Goal: Task Accomplishment & Management: Complete application form

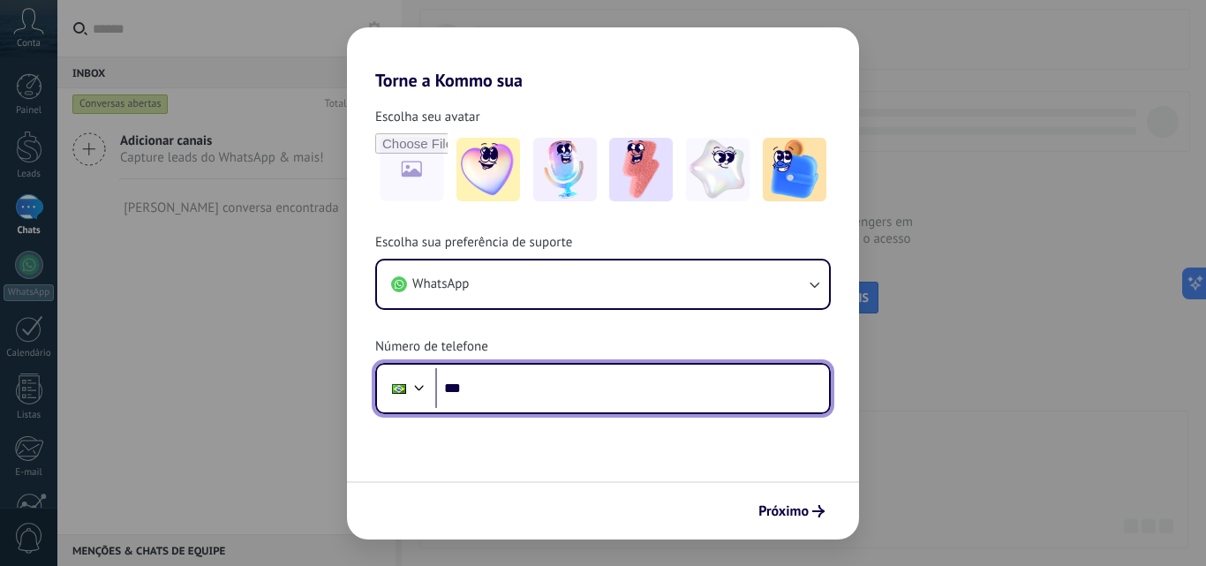
click at [563, 391] on input "***" at bounding box center [632, 388] width 394 height 41
type input "**********"
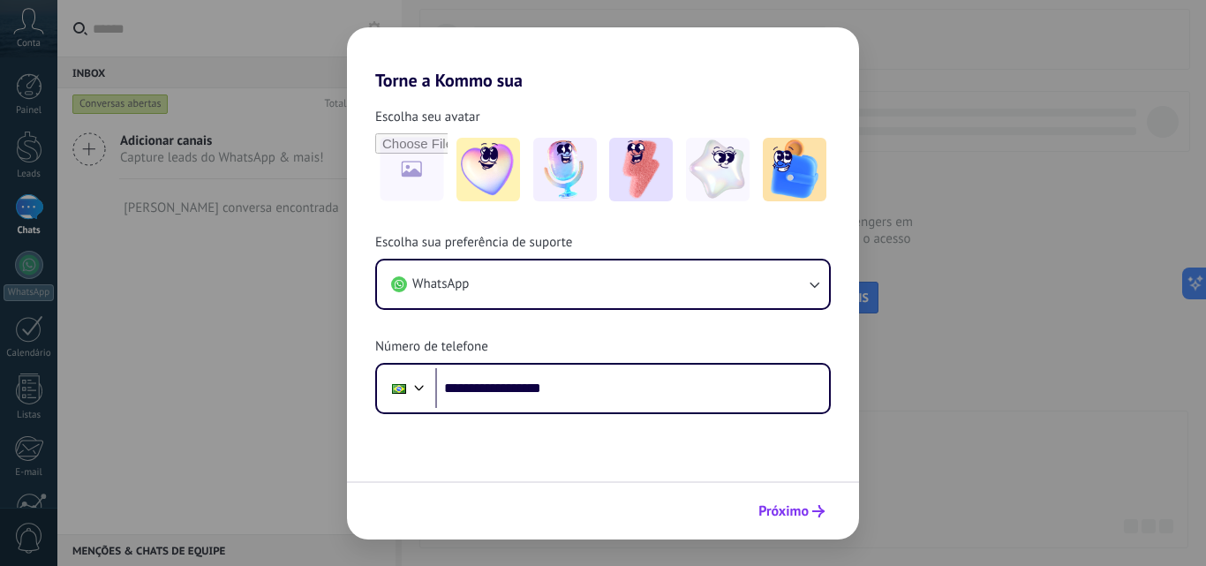
click at [769, 517] on span "Próximo" at bounding box center [783, 511] width 50 height 12
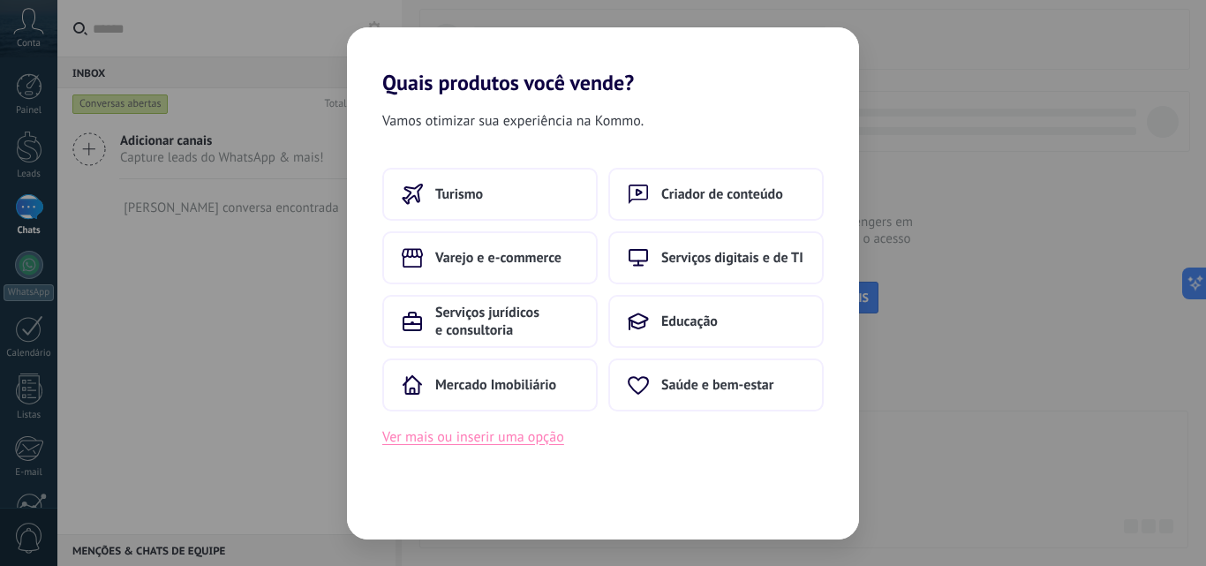
click at [502, 438] on button "Ver mais ou inserir uma opção" at bounding box center [473, 437] width 182 height 23
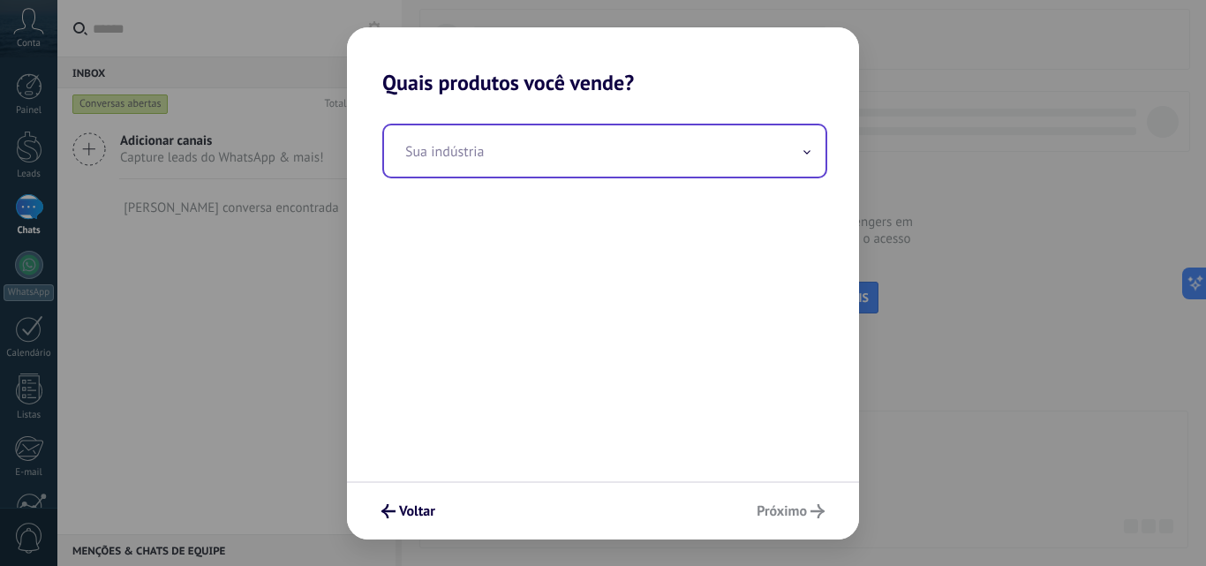
click at [784, 154] on input "text" at bounding box center [604, 150] width 441 height 51
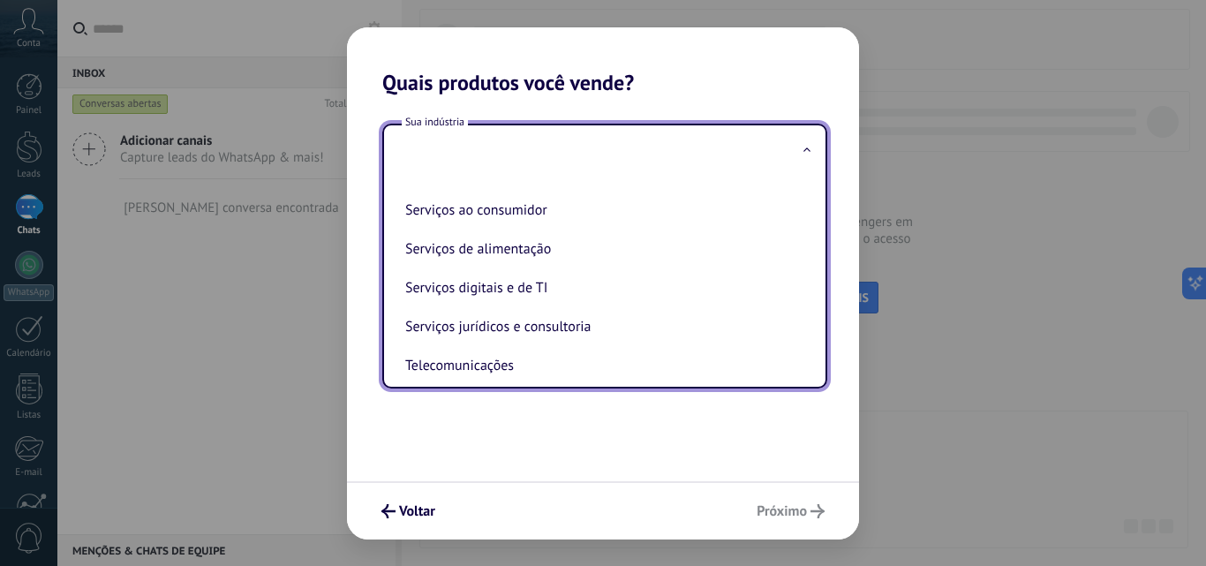
scroll to position [353, 0]
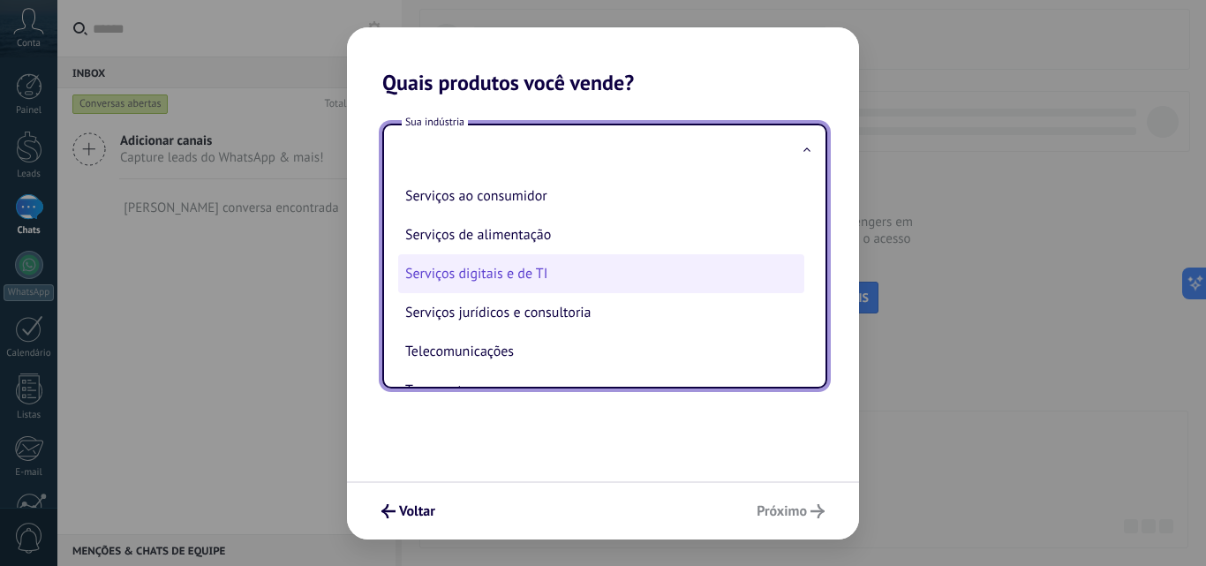
click at [593, 283] on li "Serviços digitais e de TI" at bounding box center [601, 273] width 406 height 39
type input "**********"
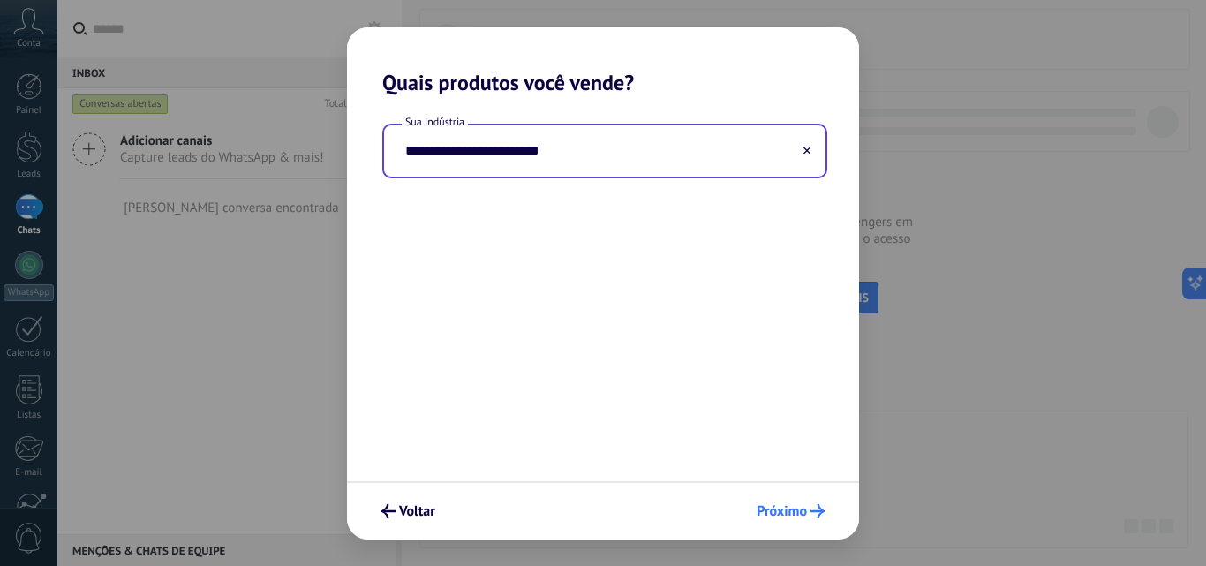
click at [770, 509] on span "Próximo" at bounding box center [782, 511] width 50 height 12
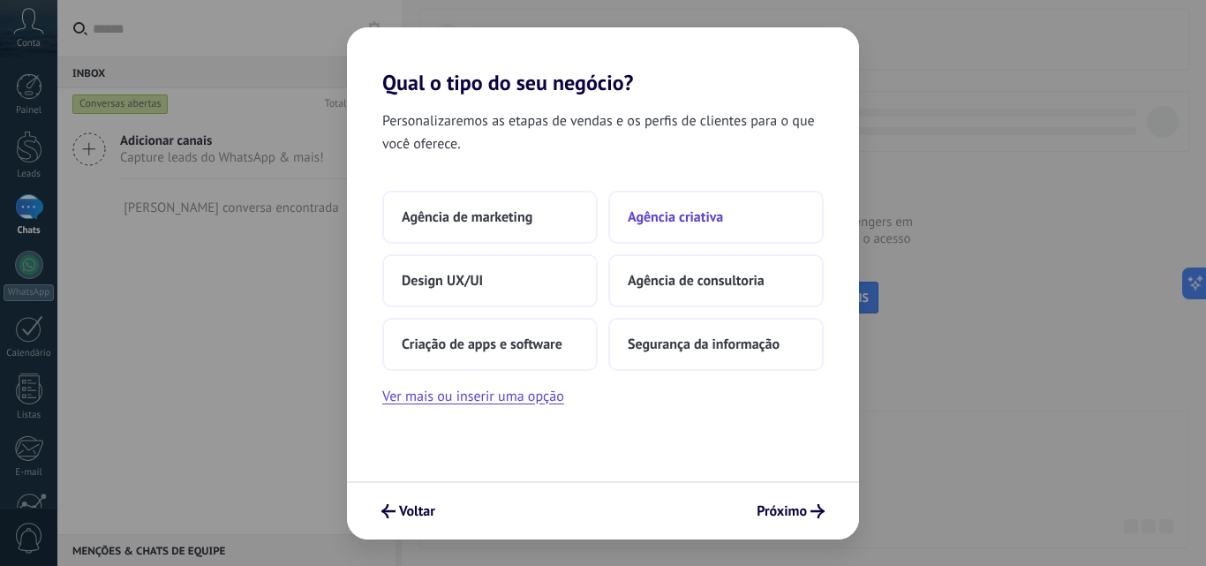
click at [721, 214] on span "Agência criativa" at bounding box center [675, 217] width 95 height 18
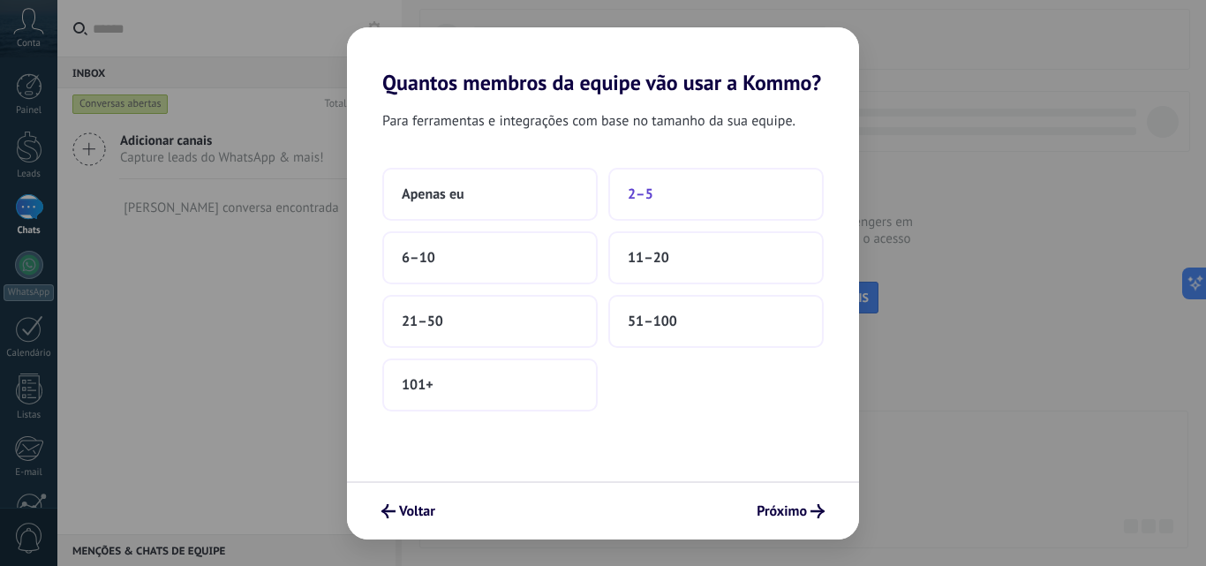
click at [774, 187] on button "2–5" at bounding box center [715, 194] width 215 height 53
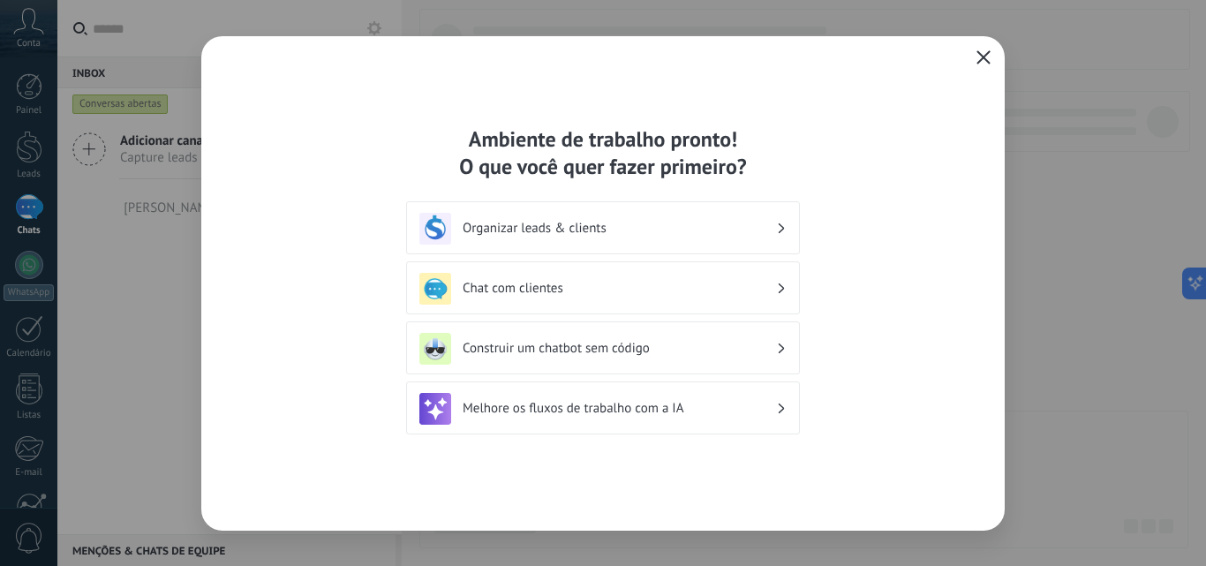
click at [699, 236] on h3 "Organizar leads & clients" at bounding box center [619, 228] width 313 height 17
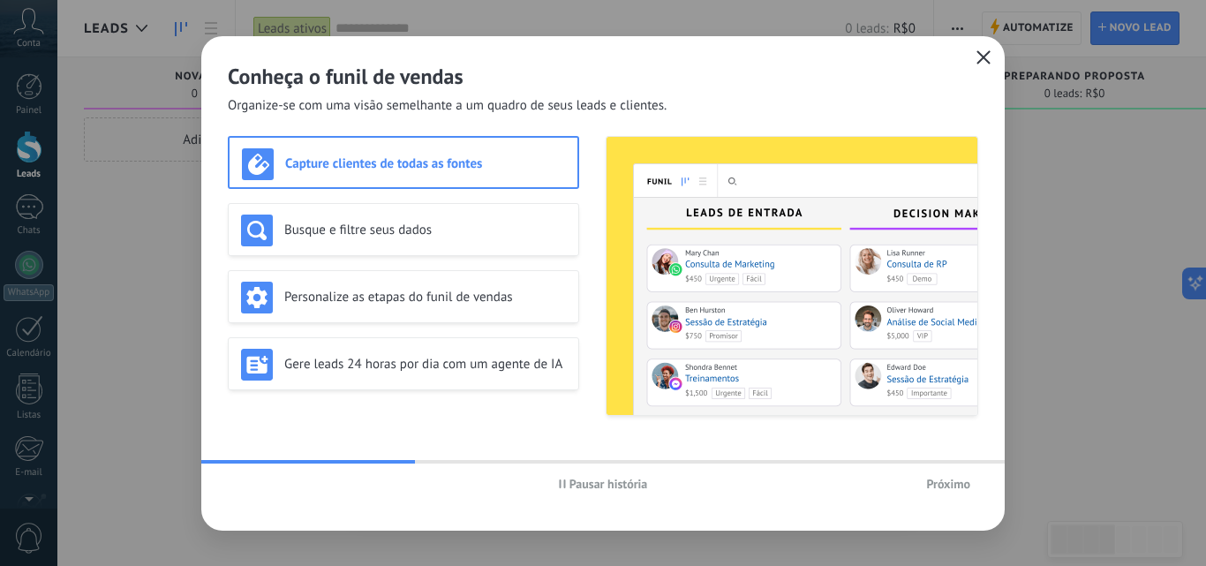
click at [954, 480] on span "Próximo" at bounding box center [948, 484] width 44 height 12
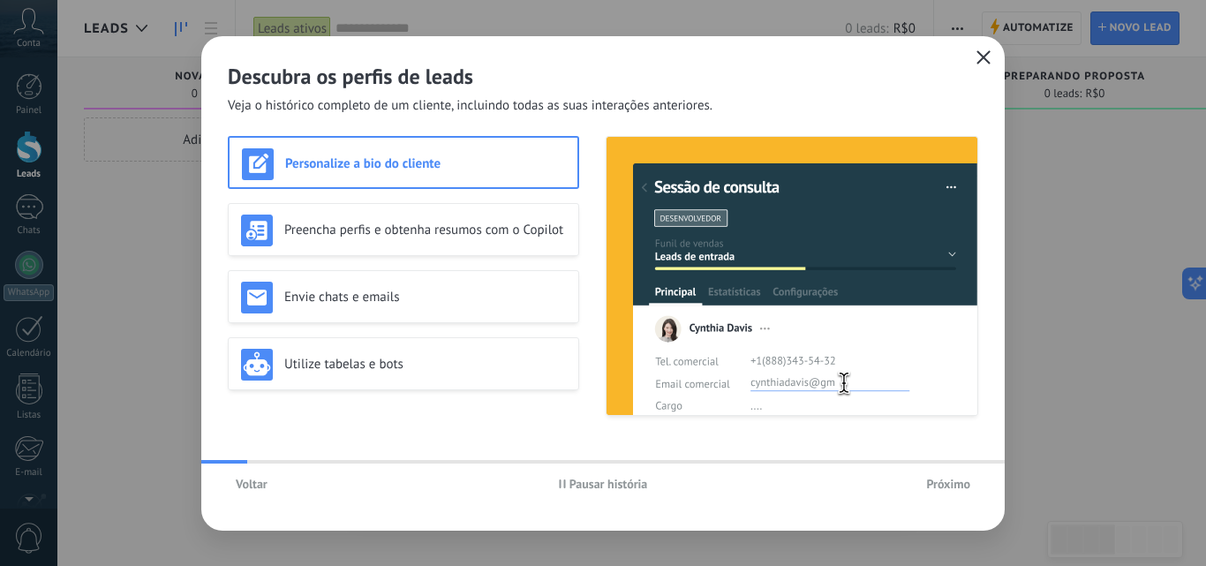
click at [954, 480] on span "Próximo" at bounding box center [948, 484] width 44 height 12
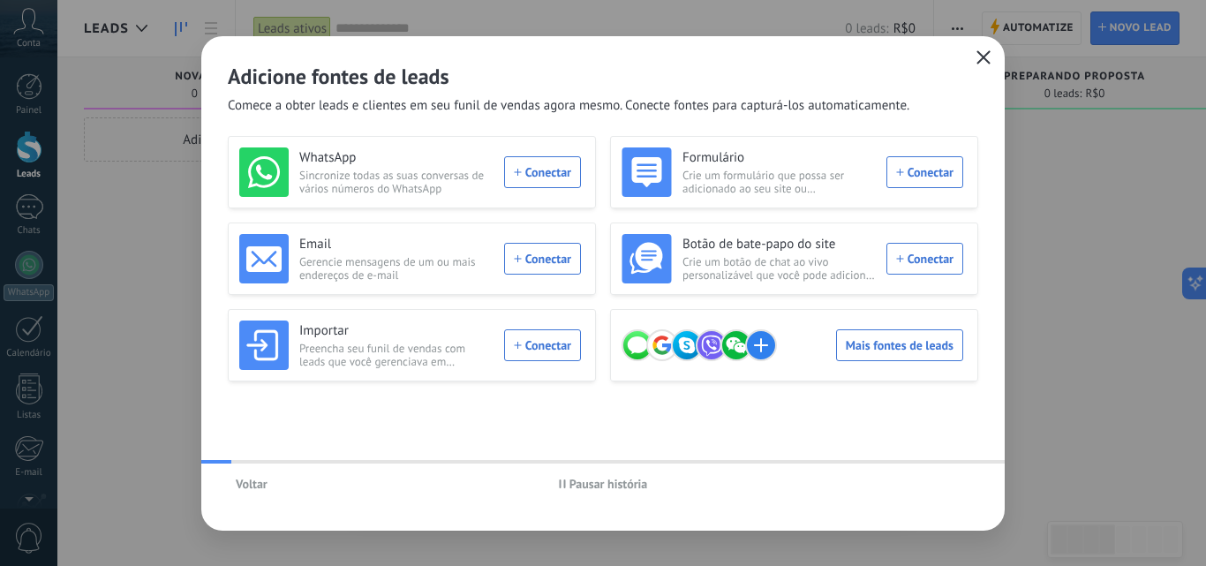
click at [954, 480] on div "Voltar Pausar história" at bounding box center [602, 483] width 803 height 41
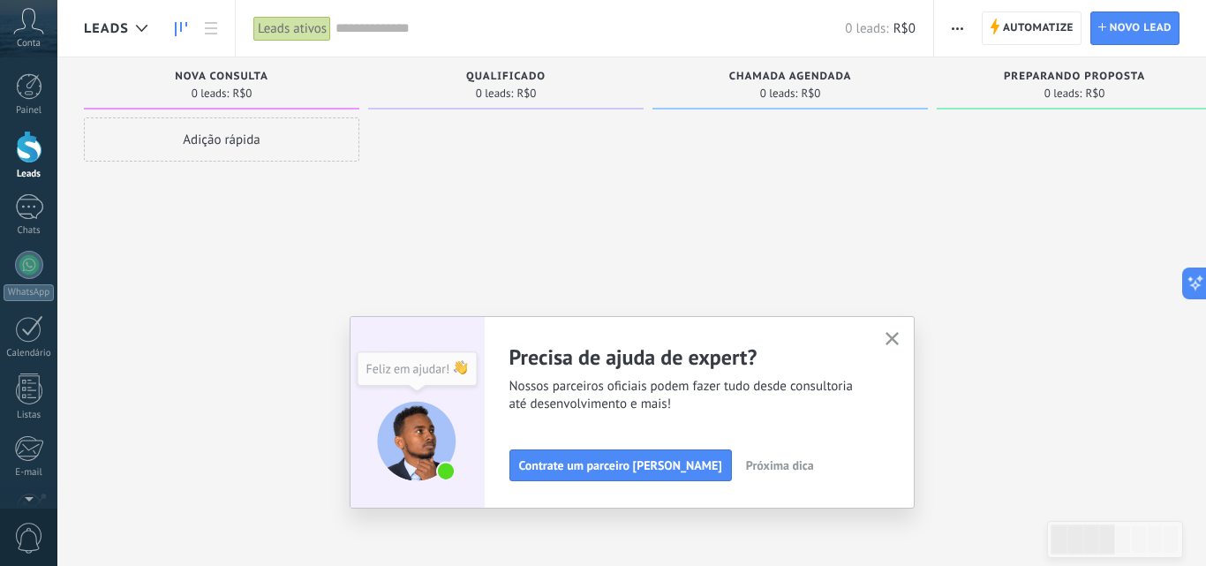
scroll to position [169, 0]
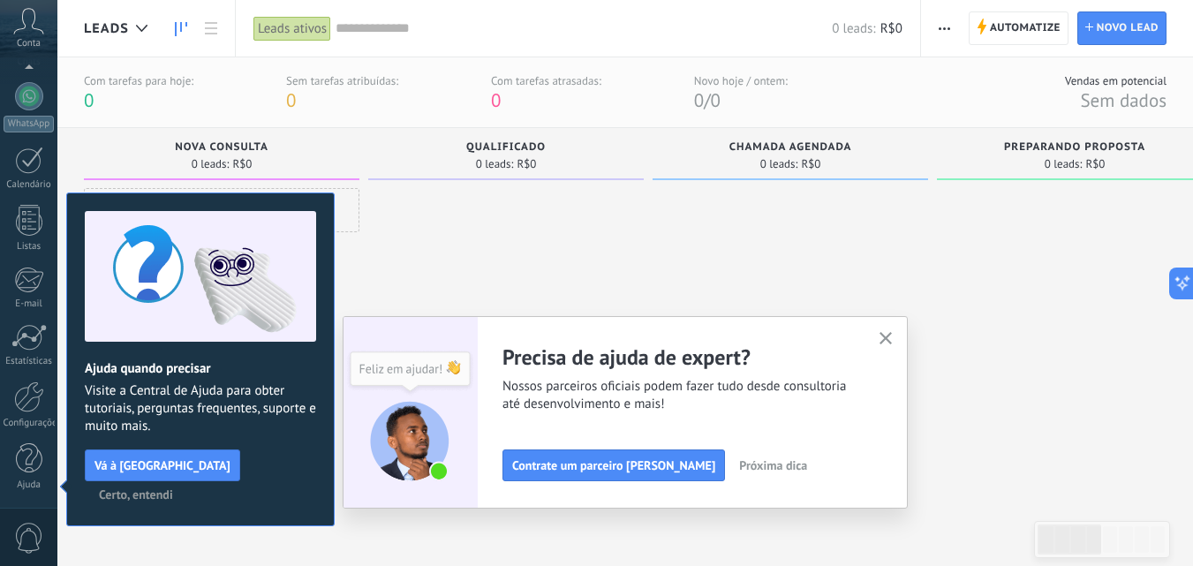
click at [28, 26] on icon at bounding box center [28, 21] width 31 height 26
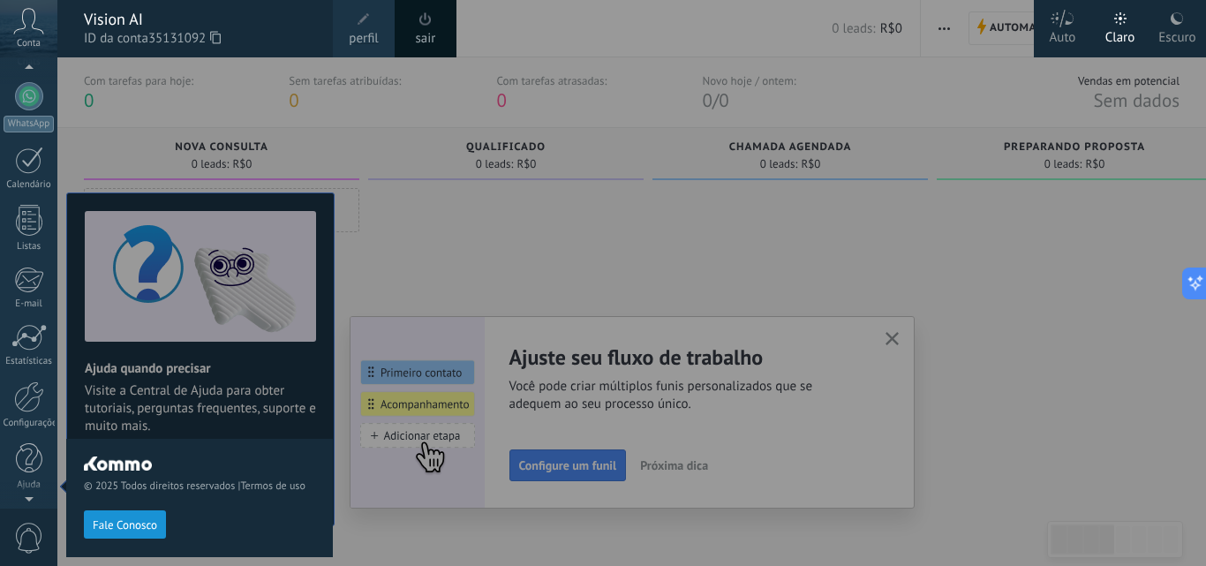
scroll to position [0, 0]
